Goal: Task Accomplishment & Management: Use online tool/utility

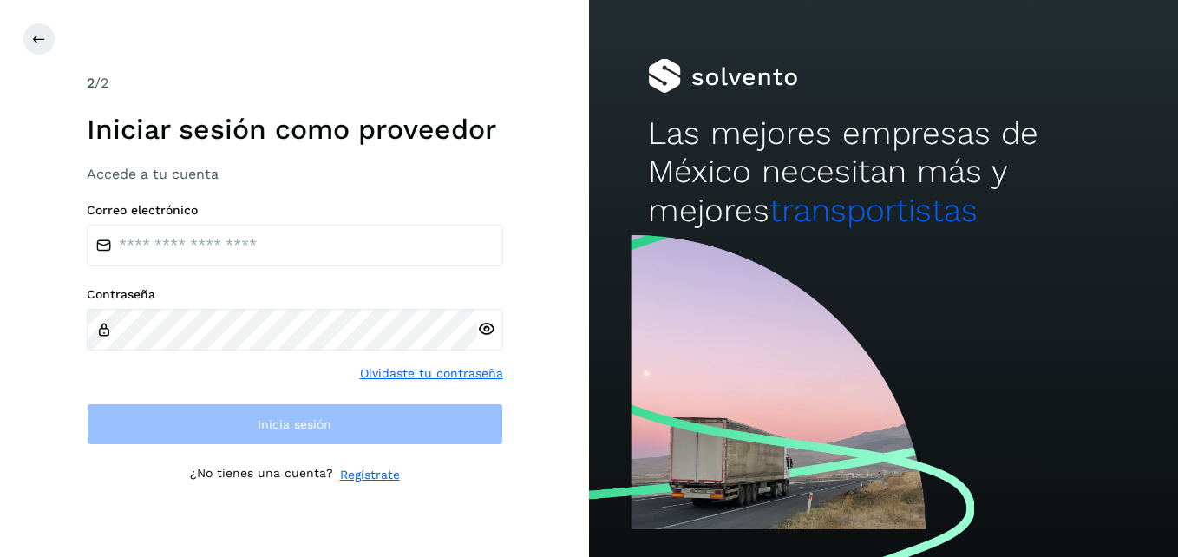
click at [212, 282] on div "Correo electrónico Contraseña Olvidaste tu contraseña Inicia sesión" at bounding box center [295, 324] width 416 height 242
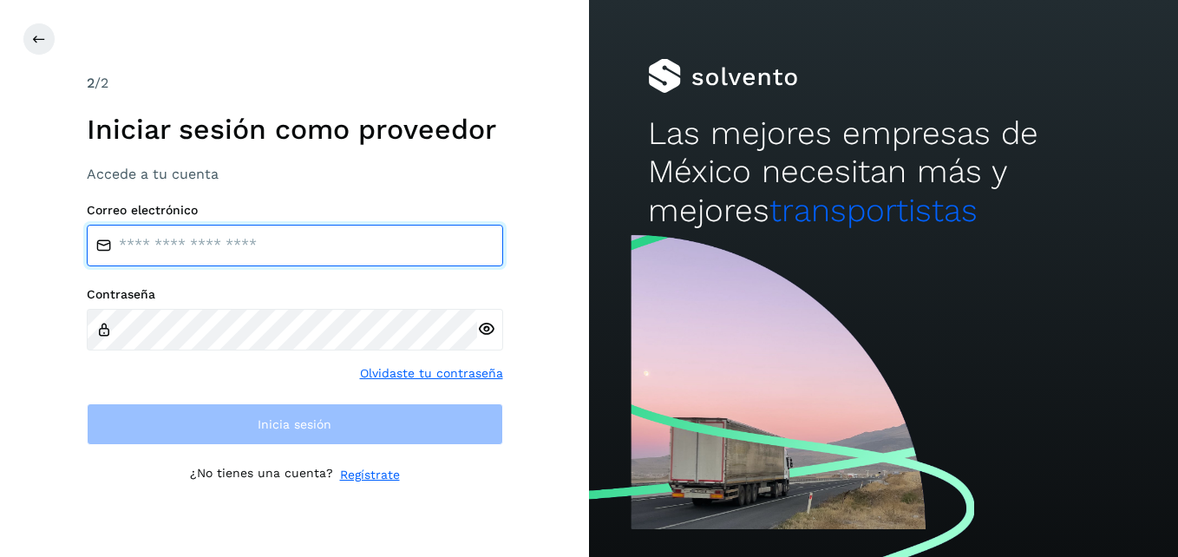
click at [193, 258] on input "email" at bounding box center [295, 246] width 416 height 42
type input "**********"
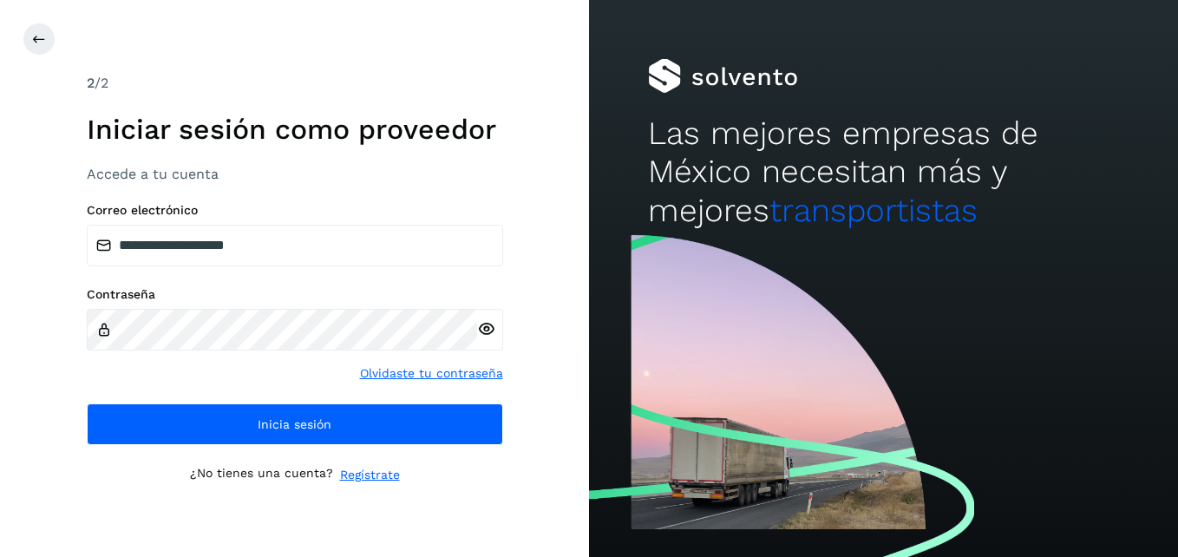
click at [491, 332] on icon at bounding box center [486, 329] width 18 height 18
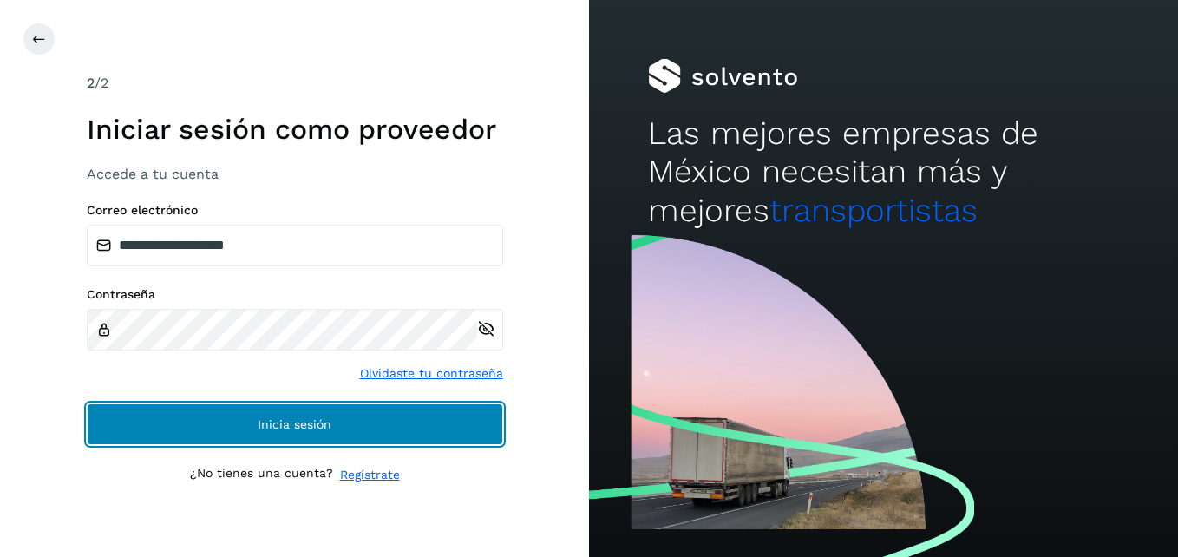
click at [321, 425] on span "Inicia sesión" at bounding box center [295, 424] width 74 height 12
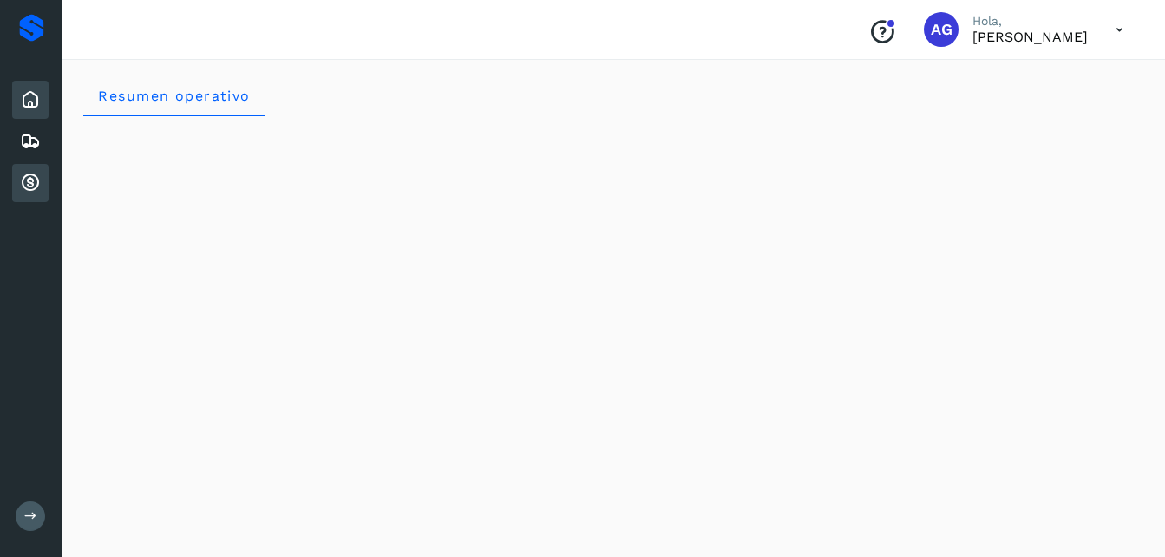
click at [26, 182] on icon at bounding box center [30, 183] width 21 height 21
click at [29, 194] on div "Cuentas por cobrar" at bounding box center [30, 183] width 36 height 38
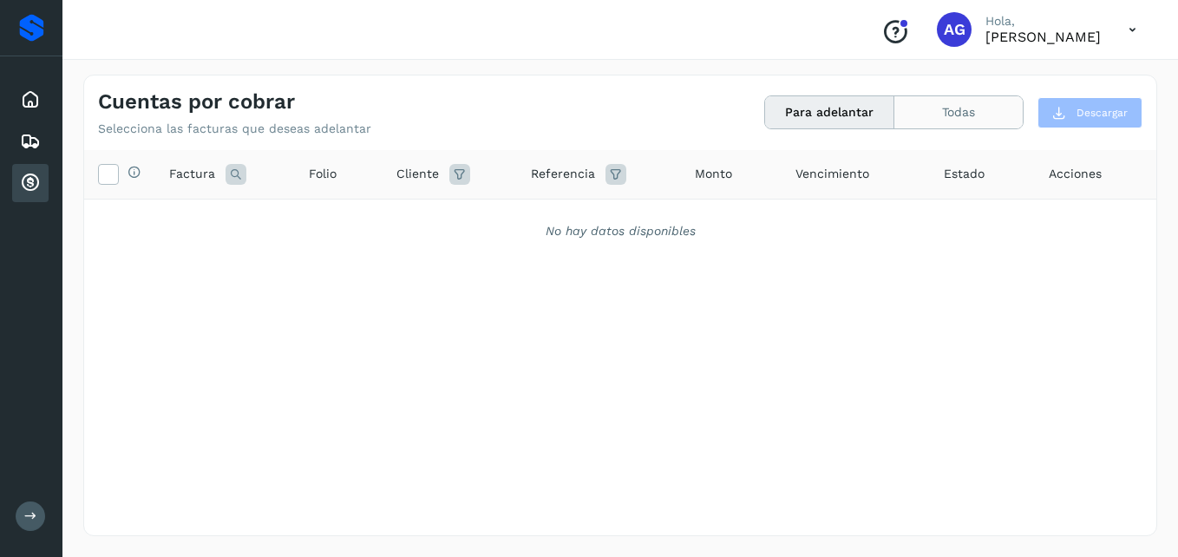
click at [929, 114] on button "Todas" at bounding box center [958, 112] width 128 height 32
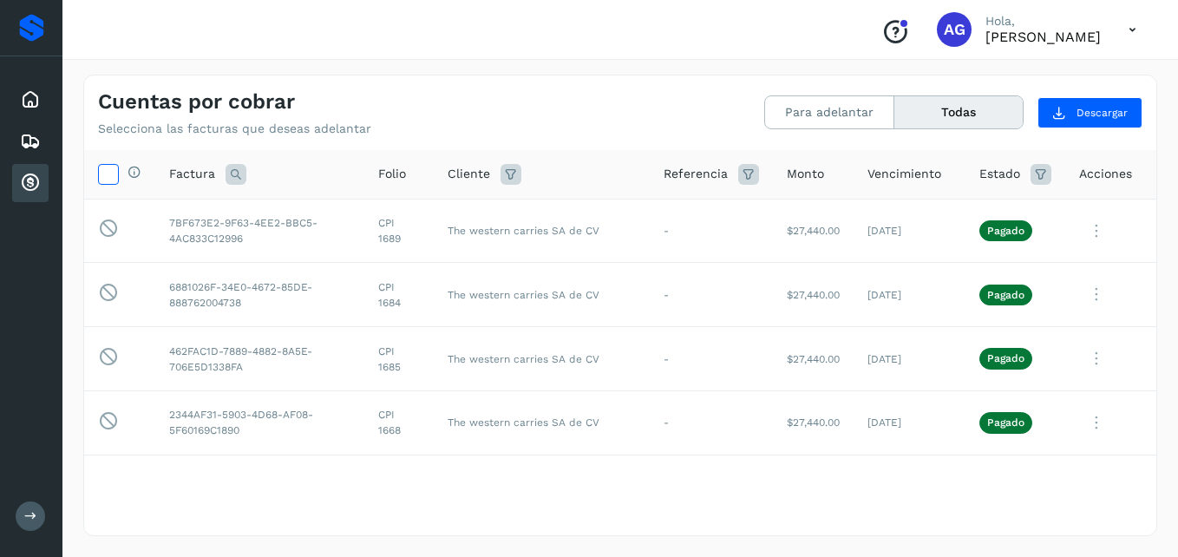
click at [108, 172] on icon at bounding box center [108, 173] width 18 height 18
click at [1092, 103] on button "Descargar" at bounding box center [1089, 112] width 105 height 31
